Goal: Book appointment/travel/reservation

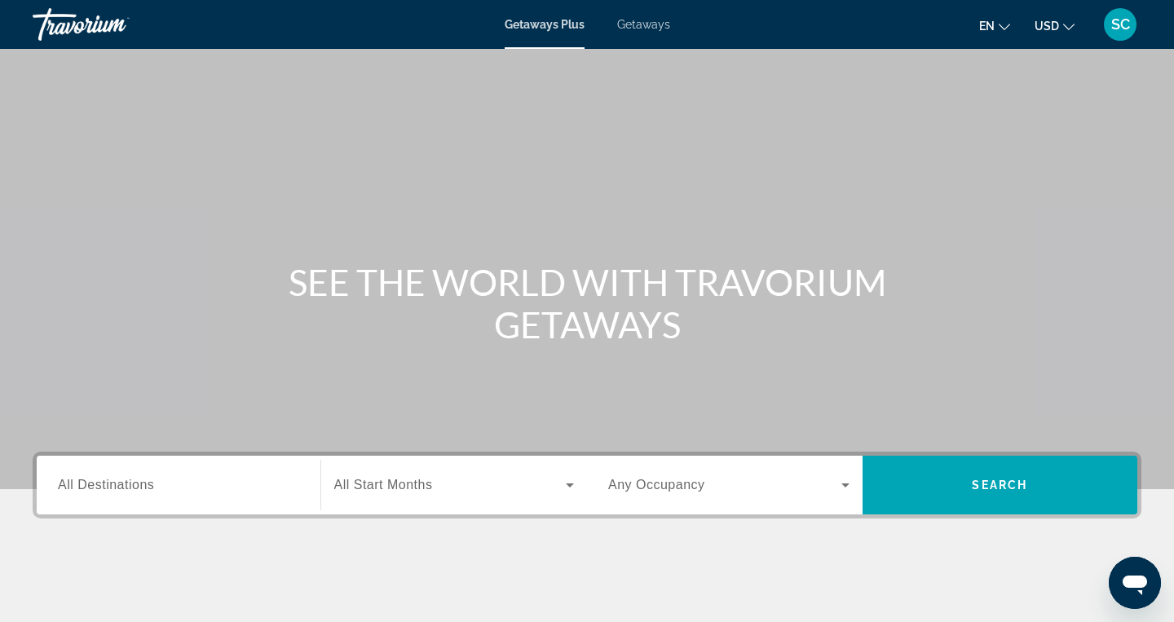
click at [642, 27] on span "Getaways" at bounding box center [643, 24] width 53 height 13
click at [716, 496] on div "Search widget" at bounding box center [728, 485] width 241 height 46
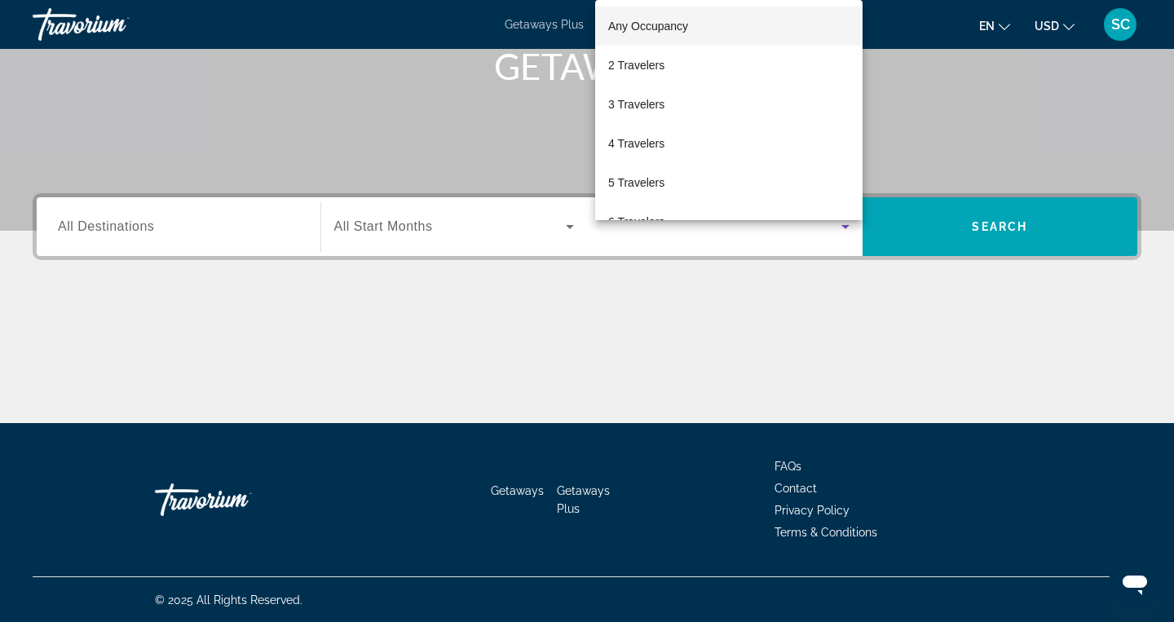
scroll to position [259, 0]
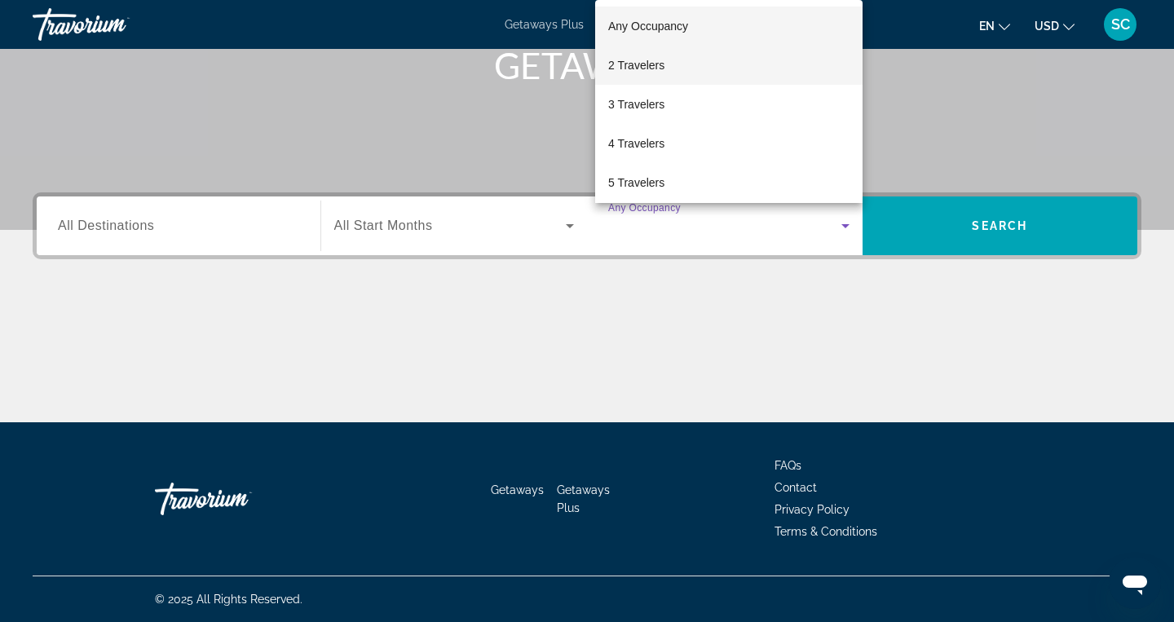
click at [744, 56] on mat-option "2 Travelers" at bounding box center [728, 65] width 267 height 39
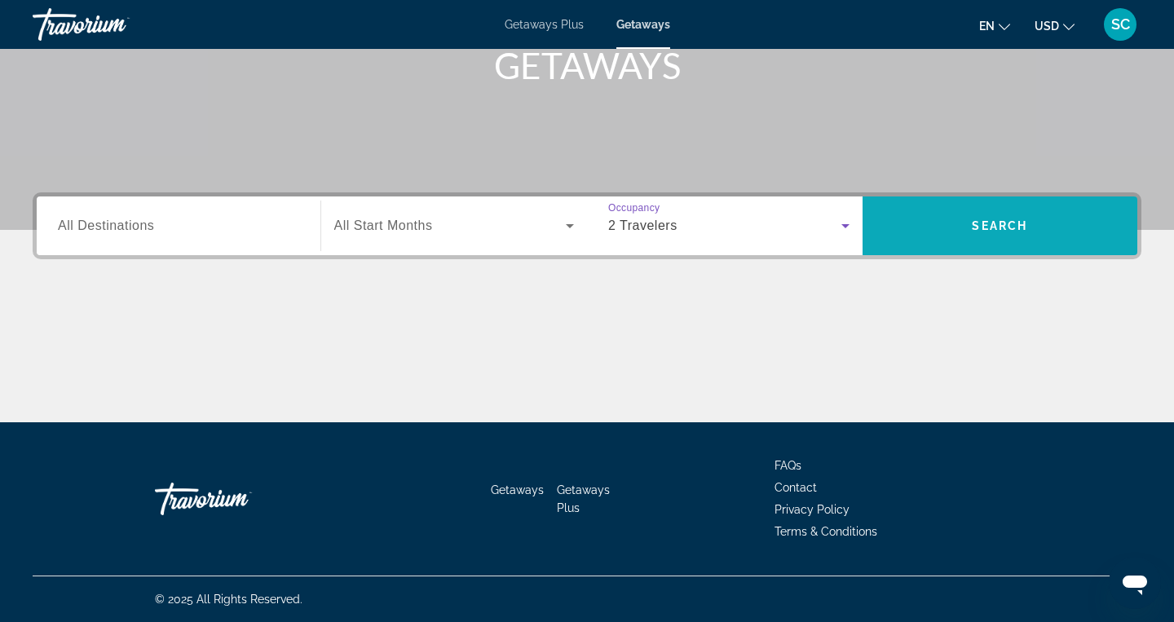
click at [947, 227] on span "Search widget" at bounding box center [1001, 225] width 276 height 39
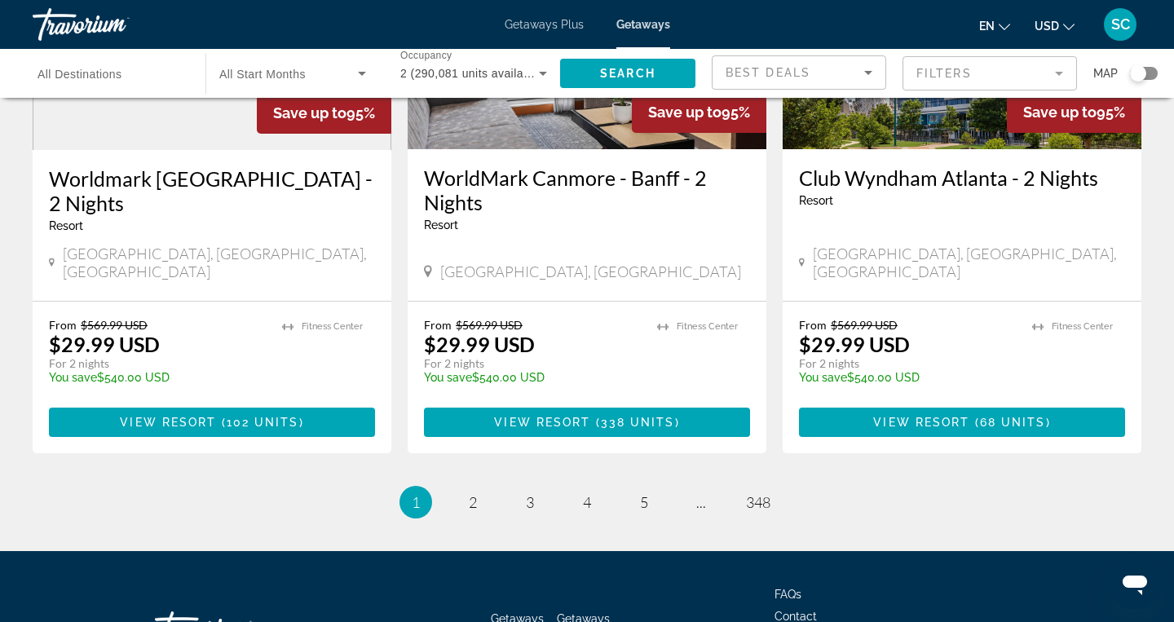
scroll to position [2063, 0]
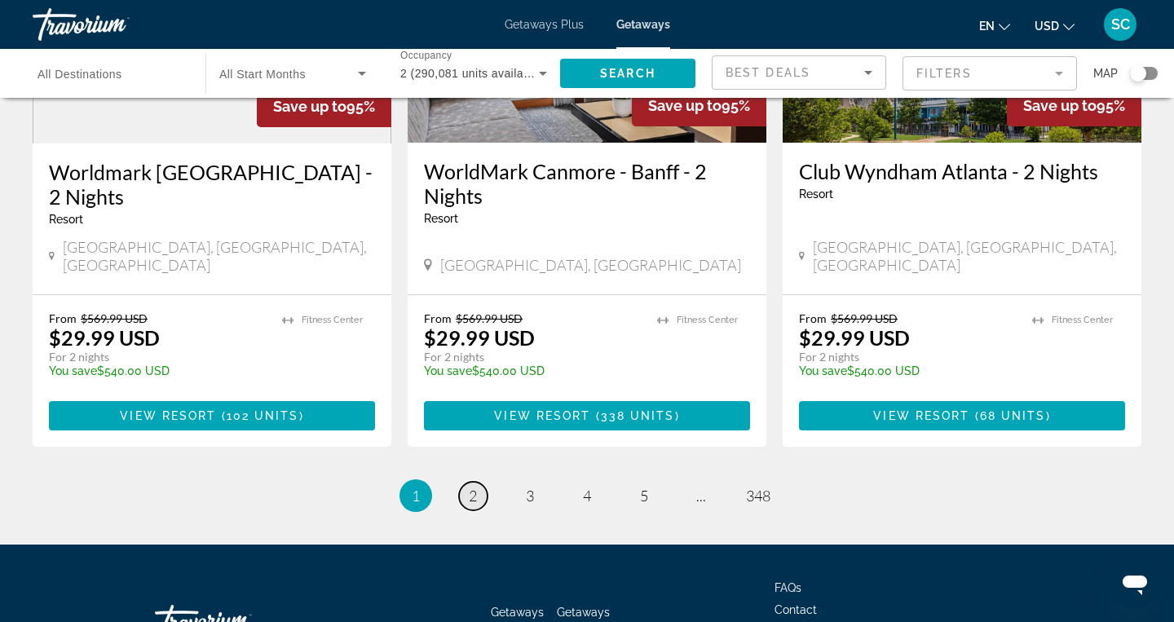
click at [474, 487] on span "2" at bounding box center [473, 496] width 8 height 18
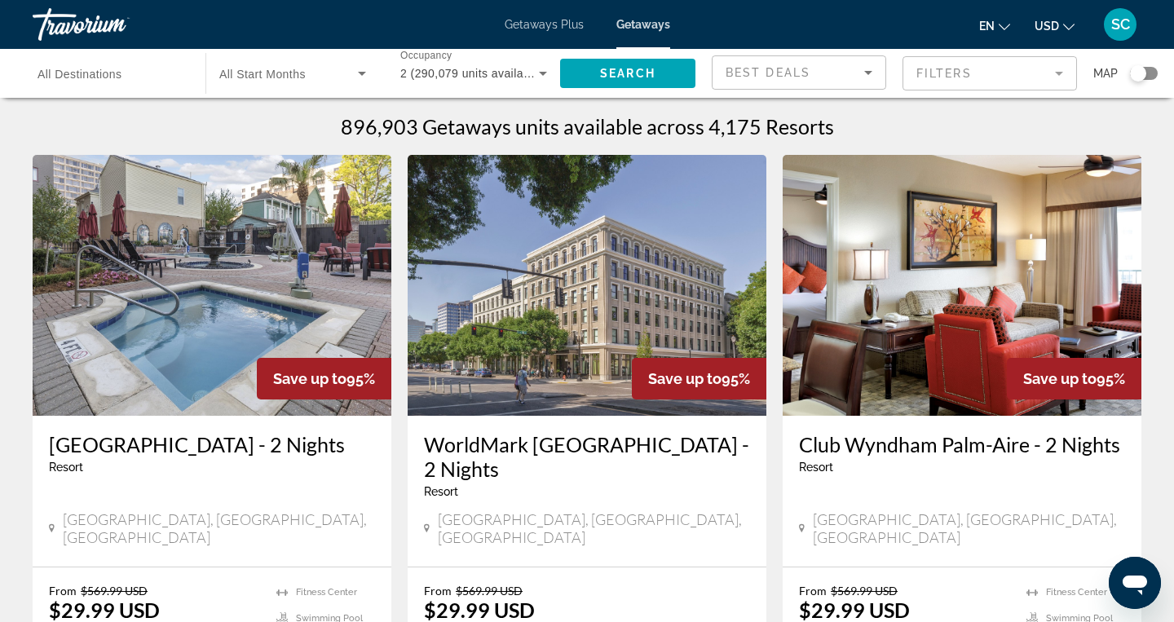
click at [554, 23] on span "Getaways Plus" at bounding box center [544, 24] width 79 height 13
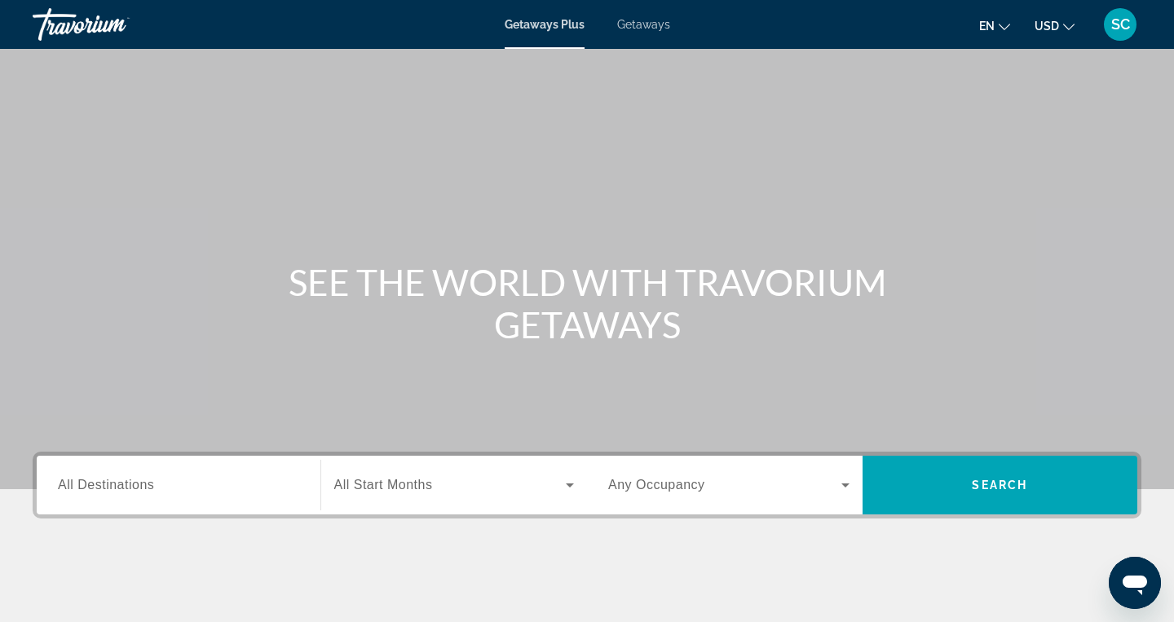
click at [146, 492] on div "Destination All Destinations" at bounding box center [178, 485] width 241 height 46
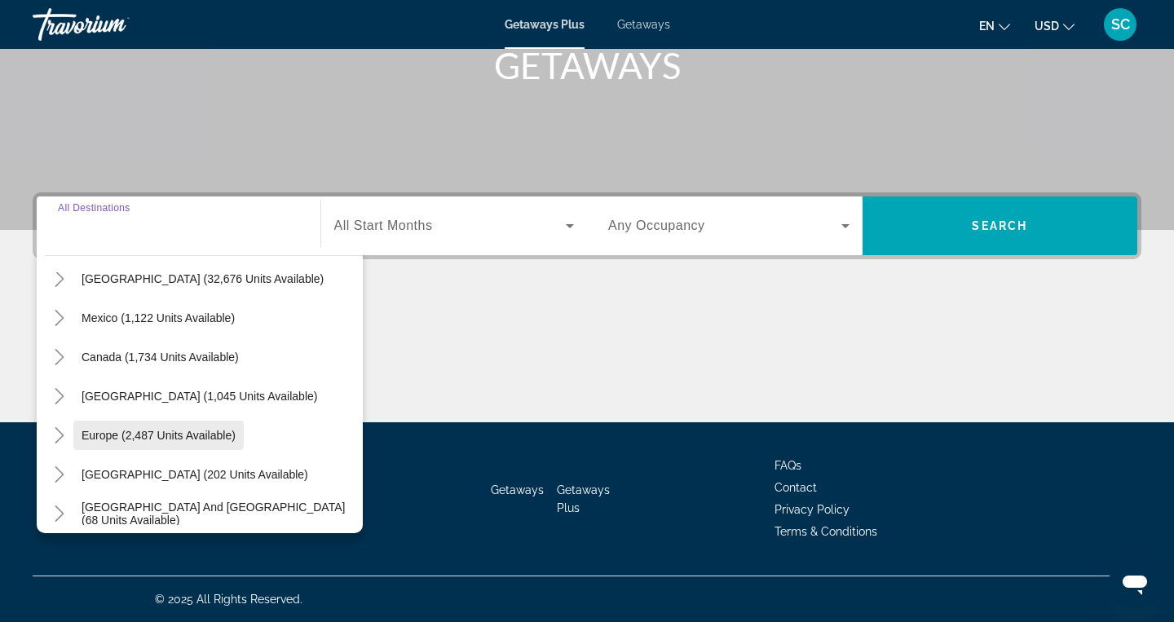
scroll to position [68, 0]
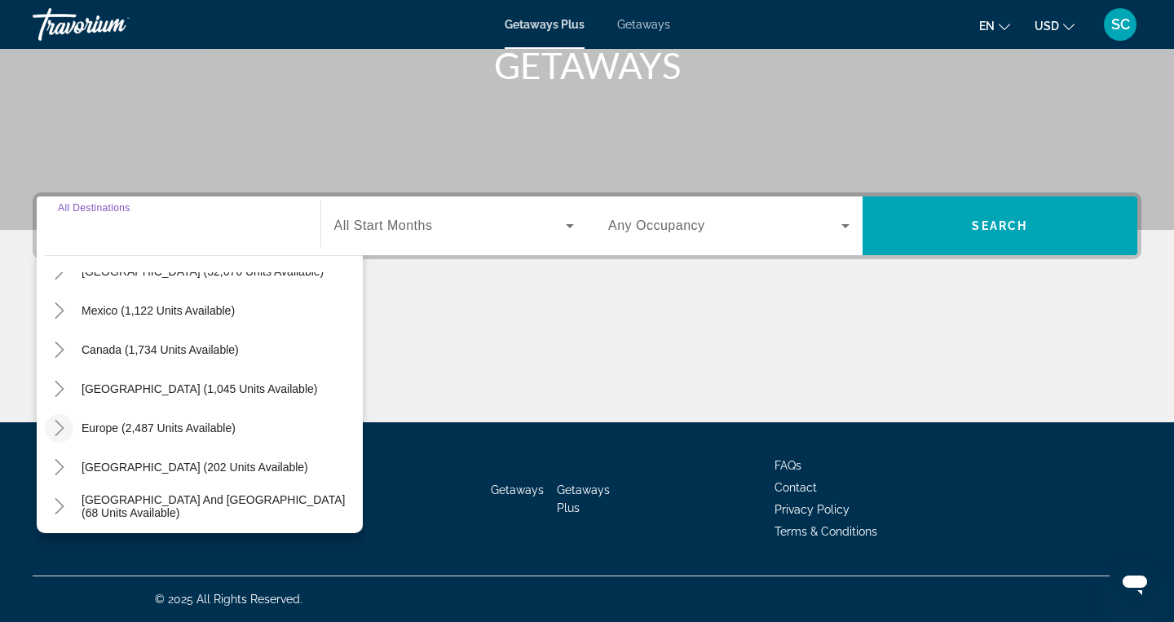
click at [55, 426] on icon "Toggle Europe (2,487 units available)" at bounding box center [59, 428] width 16 height 16
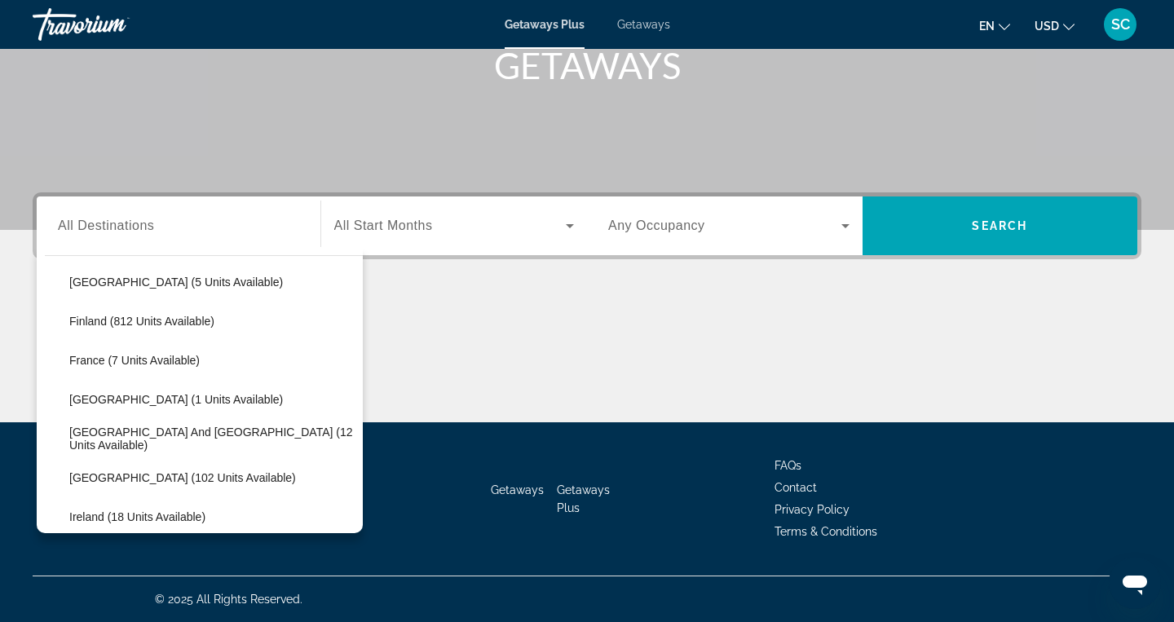
scroll to position [373, 0]
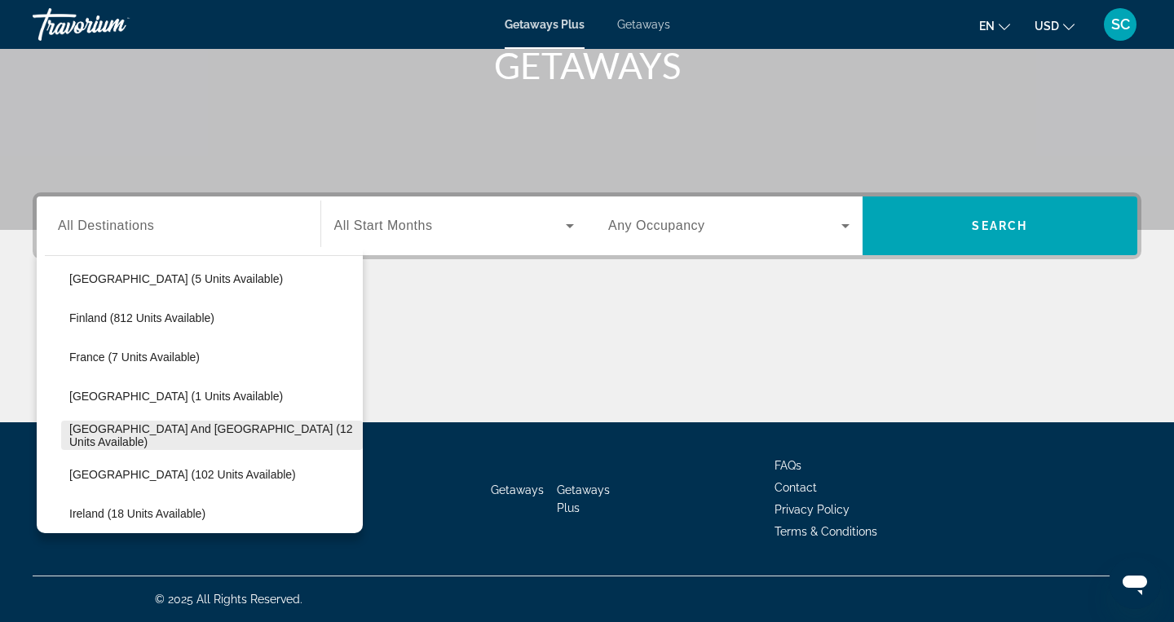
click at [120, 432] on span "[GEOGRAPHIC_DATA] and [GEOGRAPHIC_DATA] (12 units available)" at bounding box center [211, 435] width 285 height 26
type input "**********"
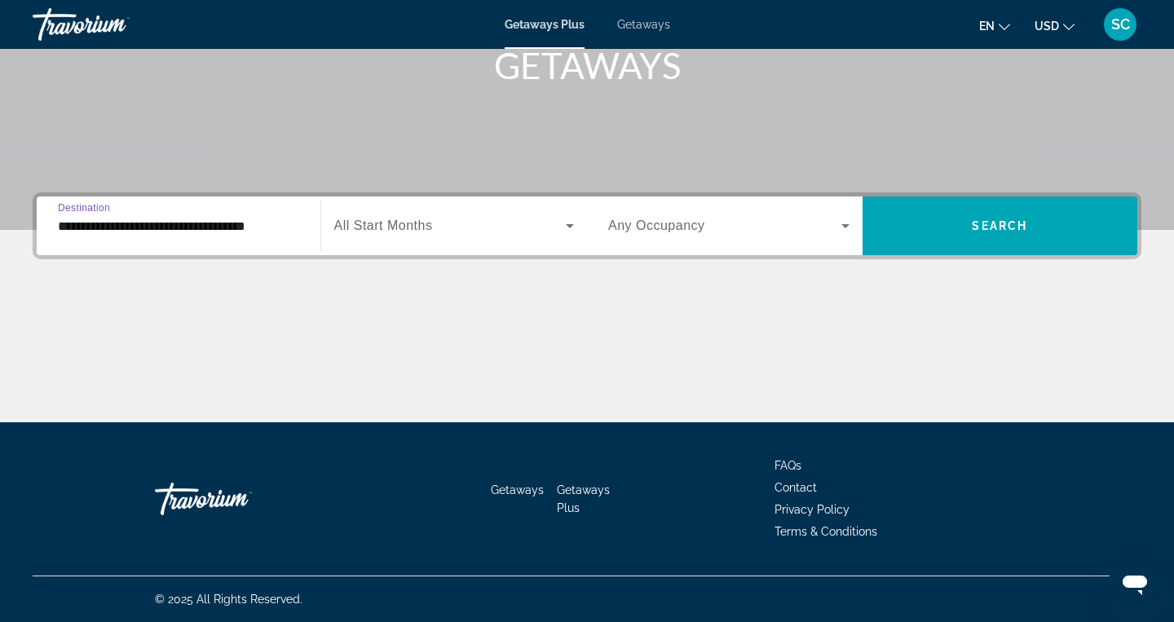
click at [747, 241] on div "Search widget" at bounding box center [728, 226] width 241 height 46
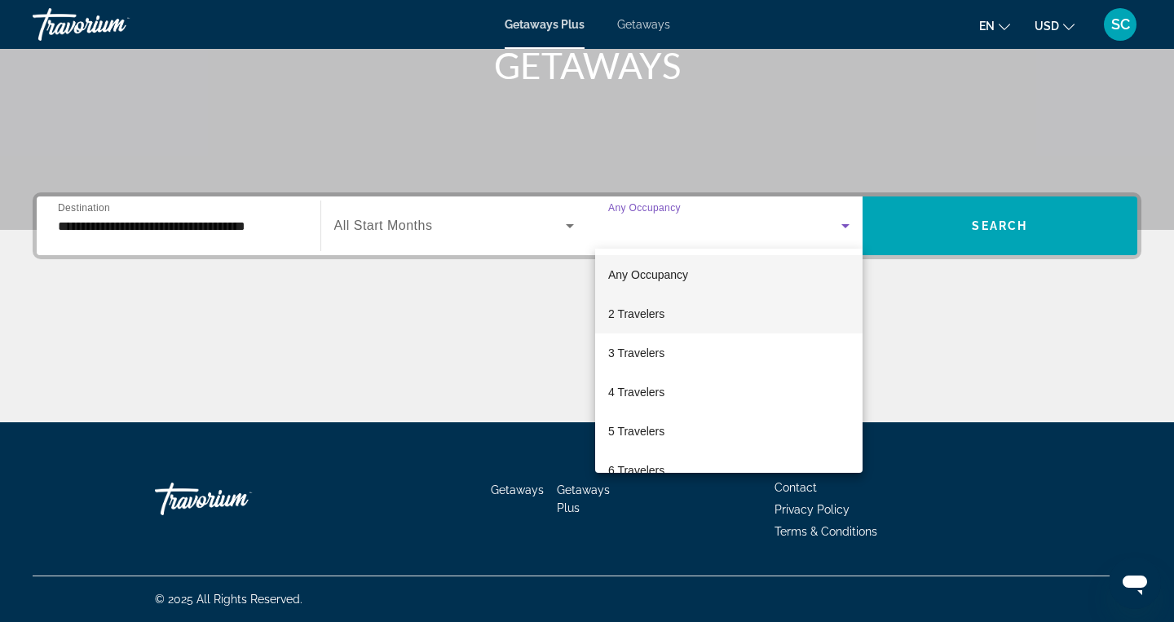
click at [685, 303] on mat-option "2 Travelers" at bounding box center [728, 313] width 267 height 39
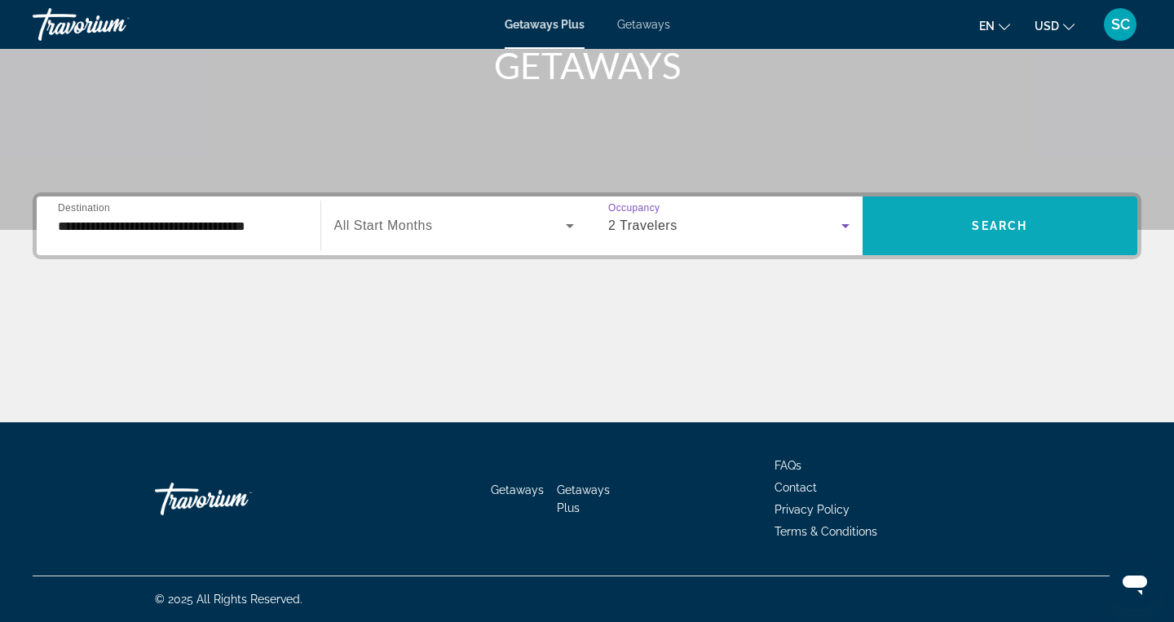
click at [999, 212] on span "Search widget" at bounding box center [1001, 225] width 276 height 39
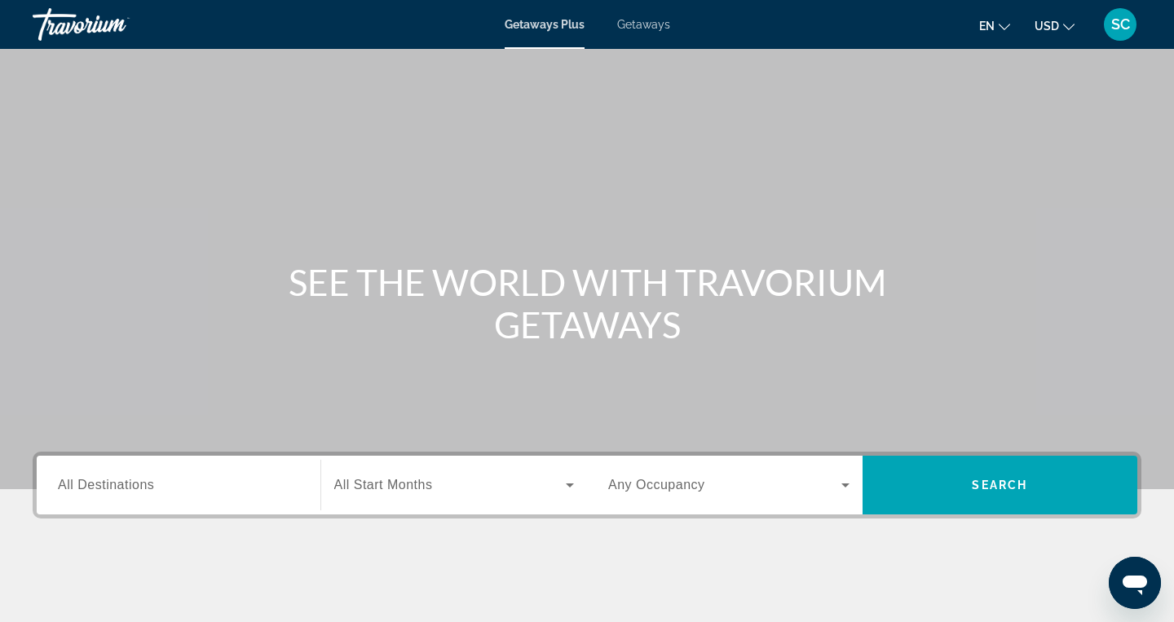
click at [142, 495] on div "Search widget" at bounding box center [178, 485] width 241 height 46
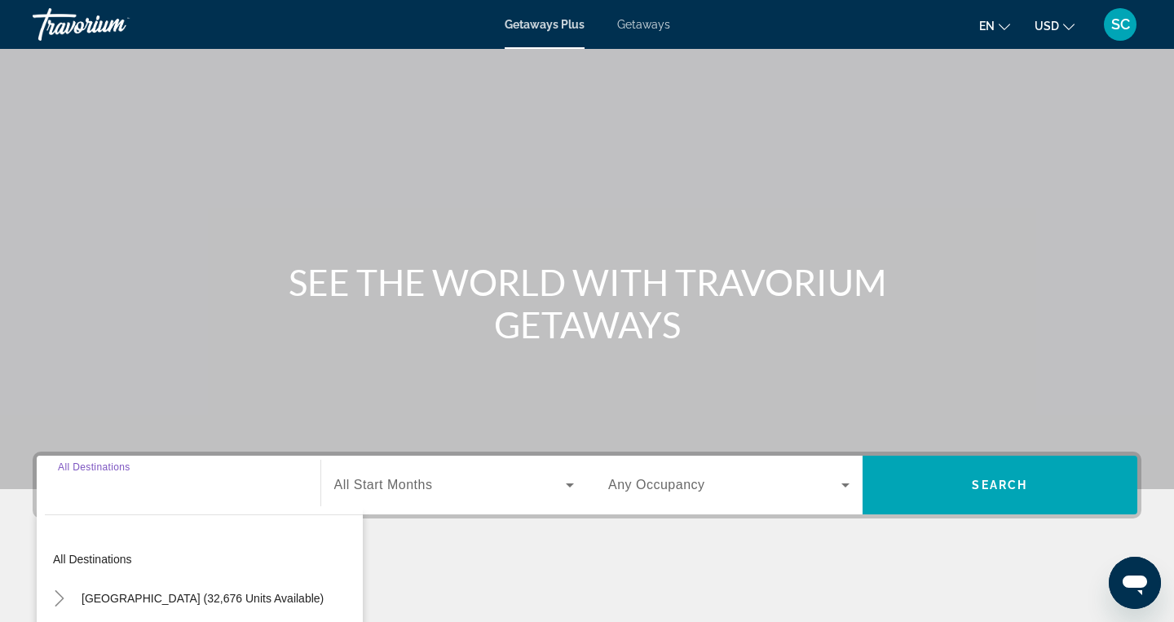
scroll to position [259, 0]
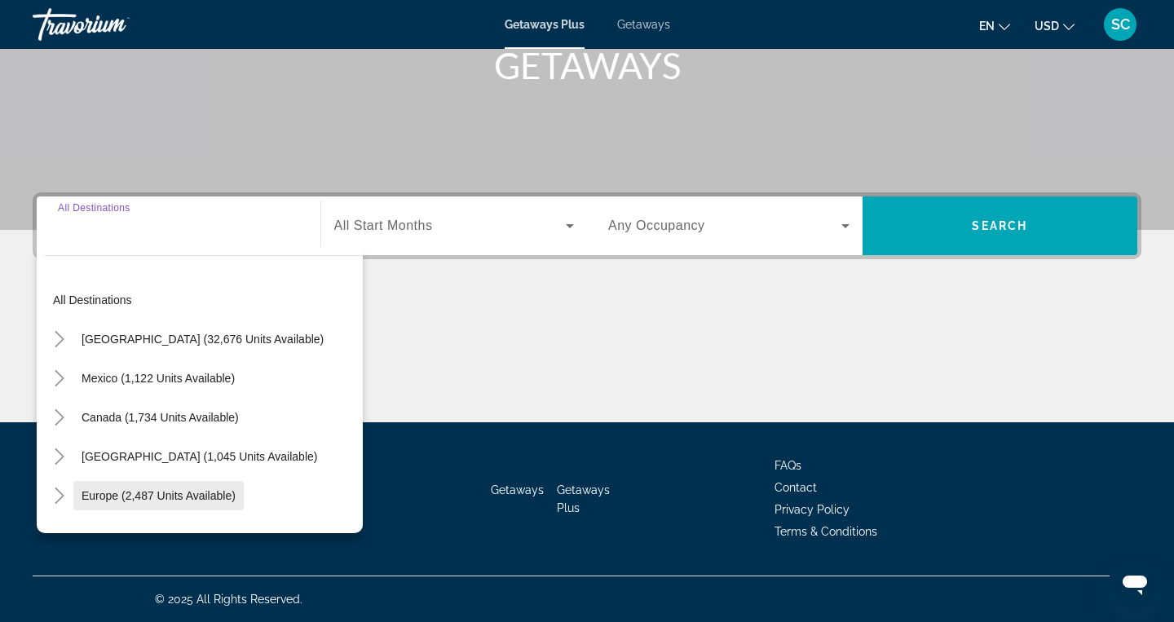
click at [142, 495] on span "Europe (2,487 units available)" at bounding box center [159, 495] width 154 height 13
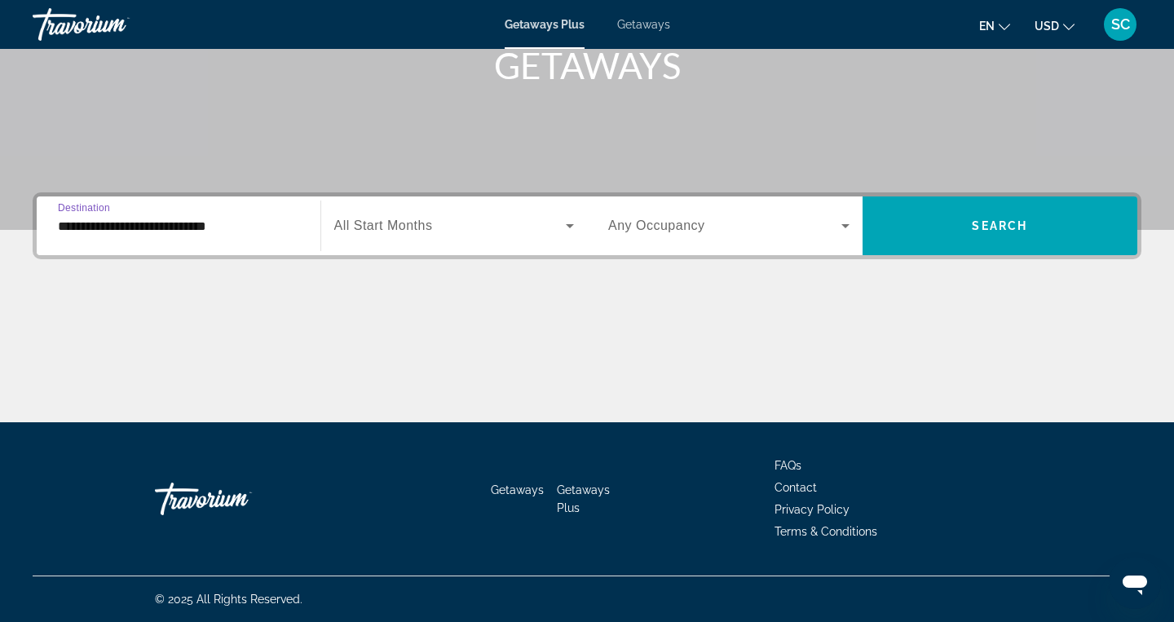
click at [110, 211] on span "Destination" at bounding box center [84, 207] width 52 height 11
click at [110, 217] on input "**********" at bounding box center [178, 227] width 241 height 20
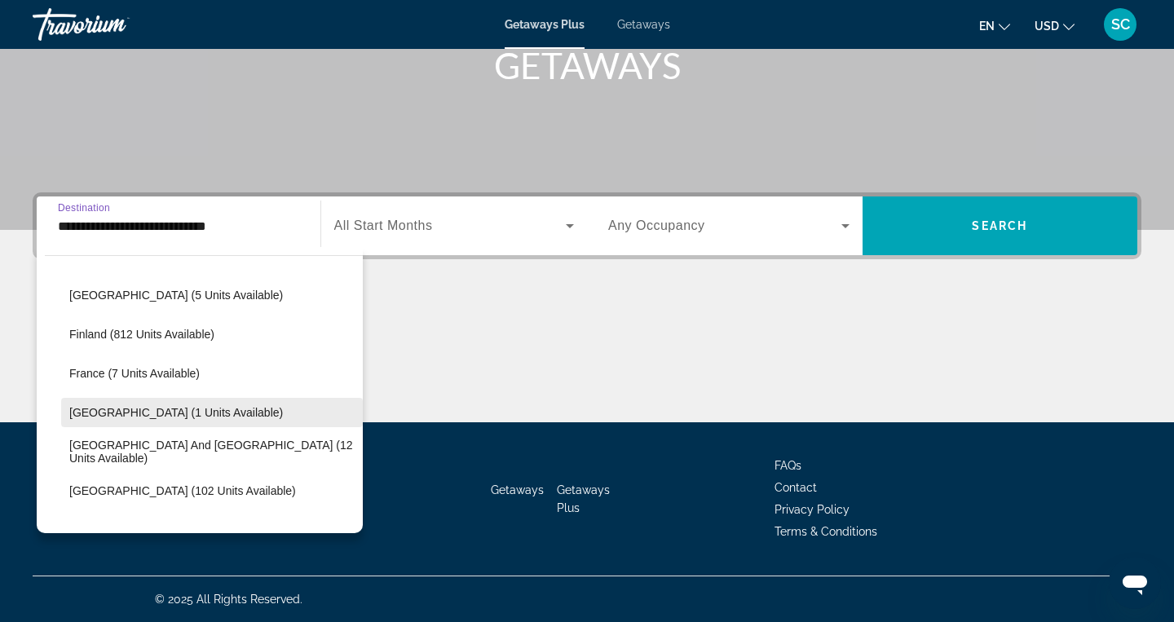
scroll to position [366, 0]
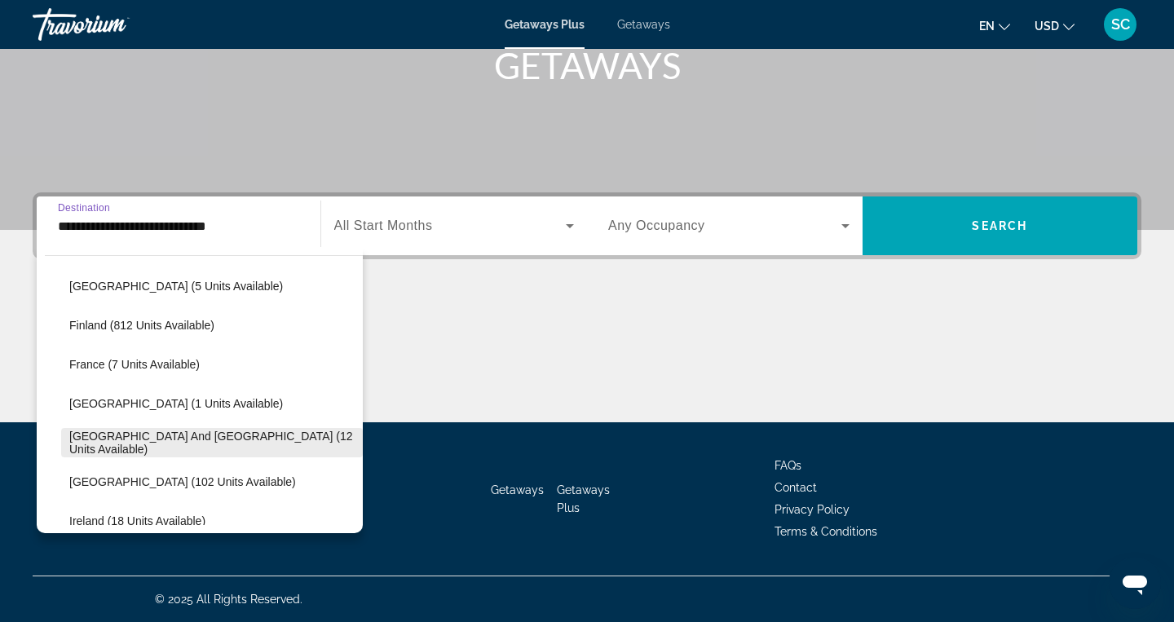
click at [84, 437] on span "[GEOGRAPHIC_DATA] and [GEOGRAPHIC_DATA] (12 units available)" at bounding box center [211, 443] width 285 height 26
type input "**********"
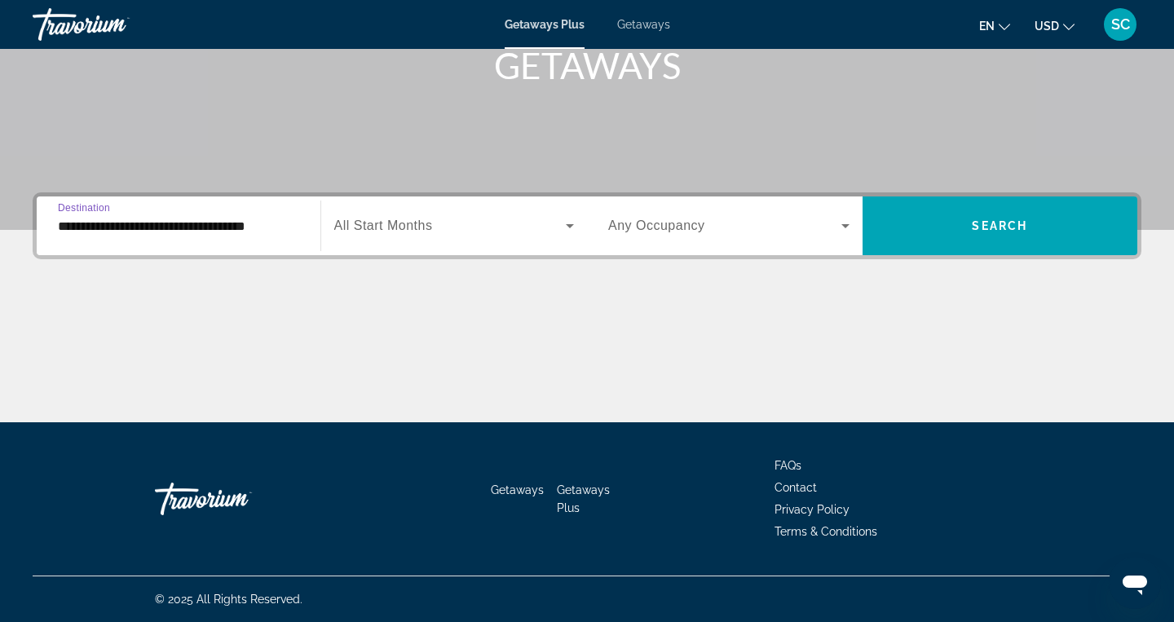
click at [752, 236] on div "Search widget" at bounding box center [728, 226] width 241 height 46
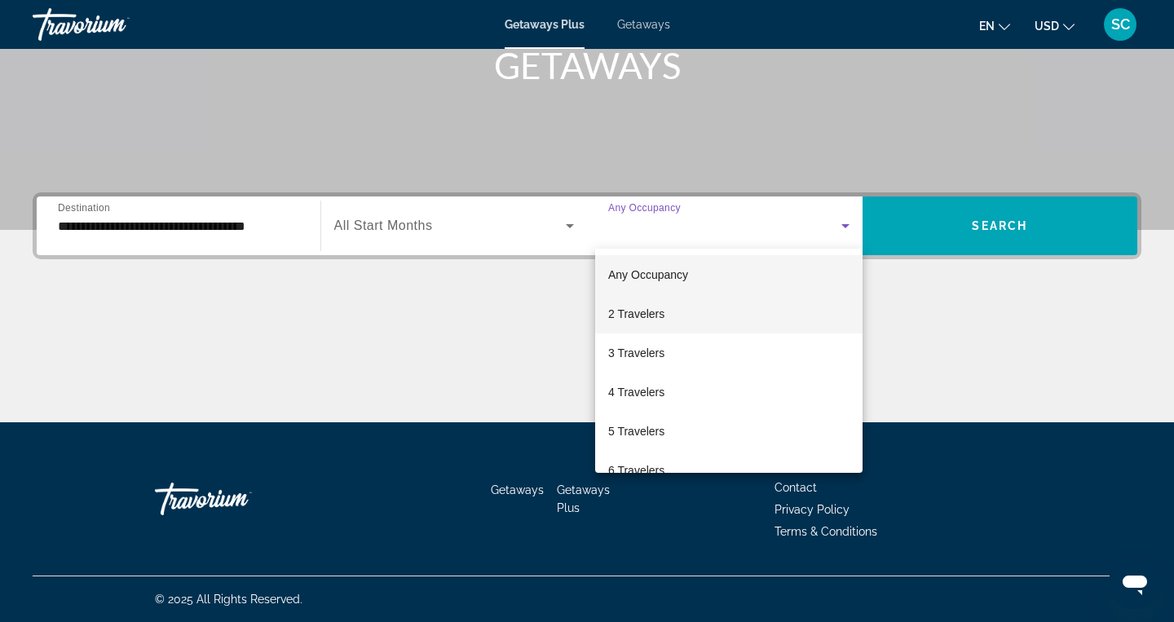
click at [686, 321] on mat-option "2 Travelers" at bounding box center [728, 313] width 267 height 39
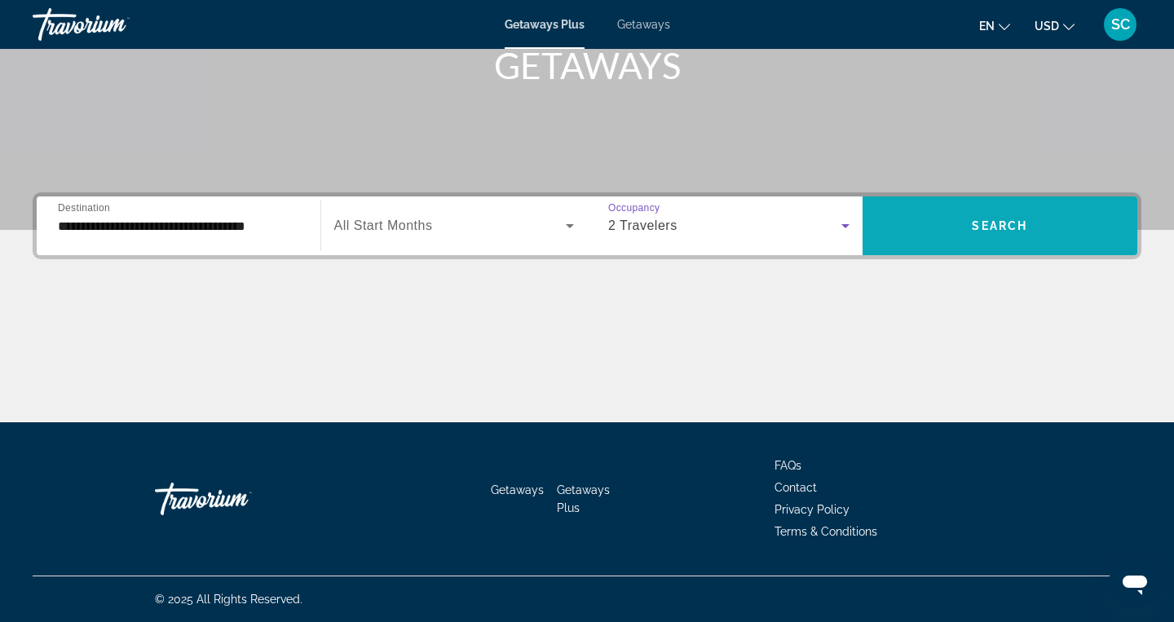
click at [943, 237] on span "Search widget" at bounding box center [1001, 225] width 276 height 39
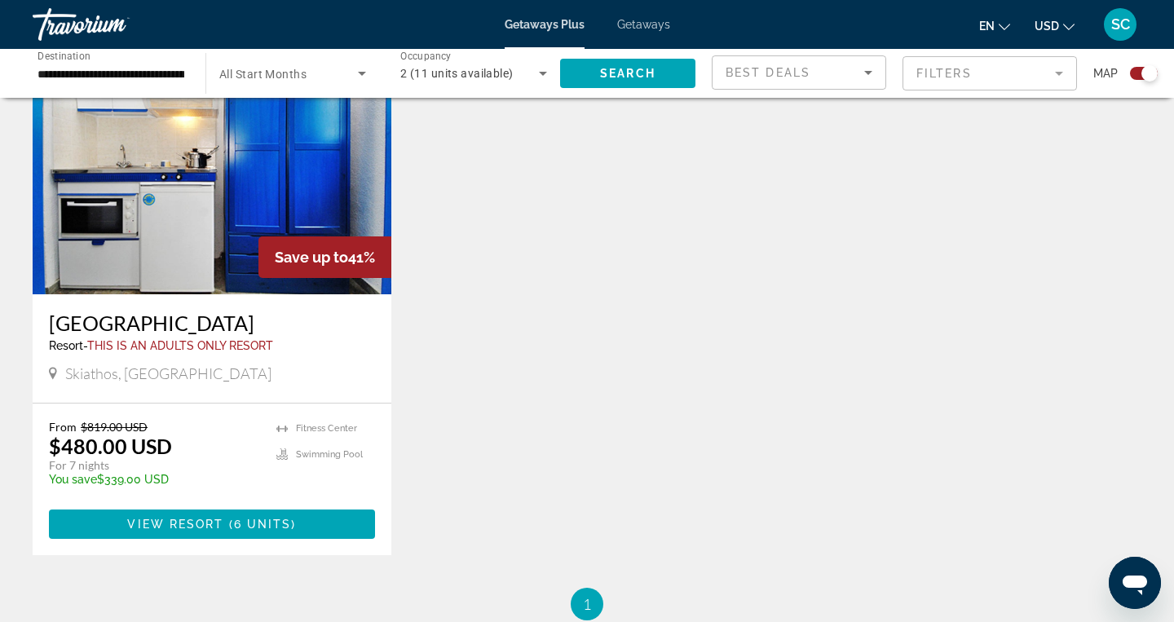
scroll to position [1207, 0]
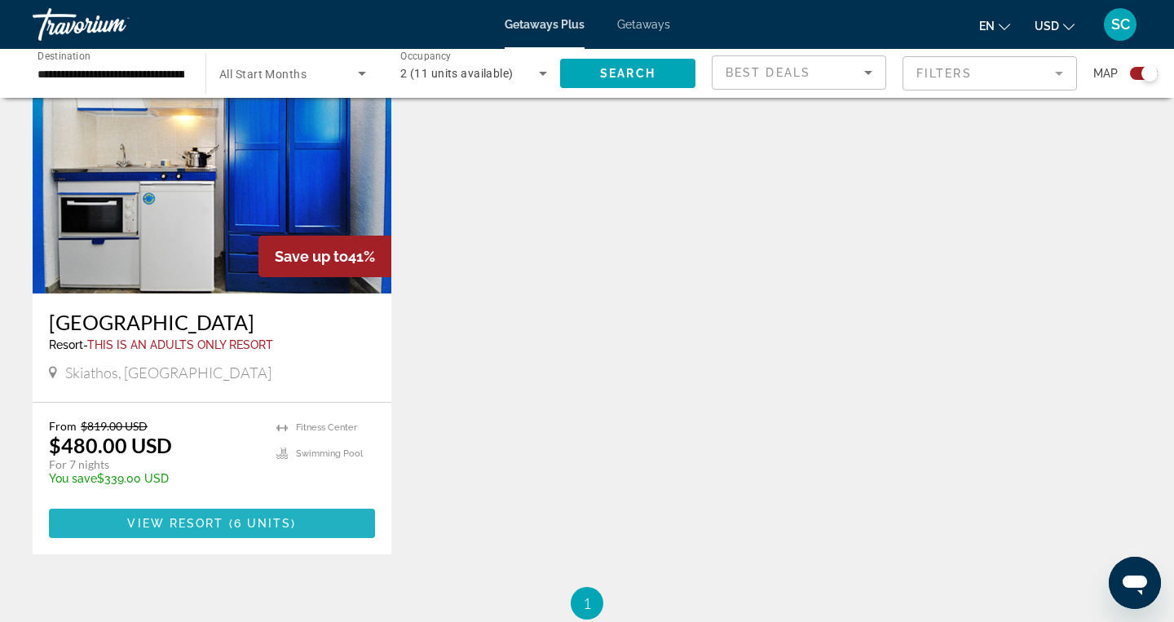
click at [197, 507] on span "Main content" at bounding box center [212, 523] width 326 height 39
